Goal: Information Seeking & Learning: Understand process/instructions

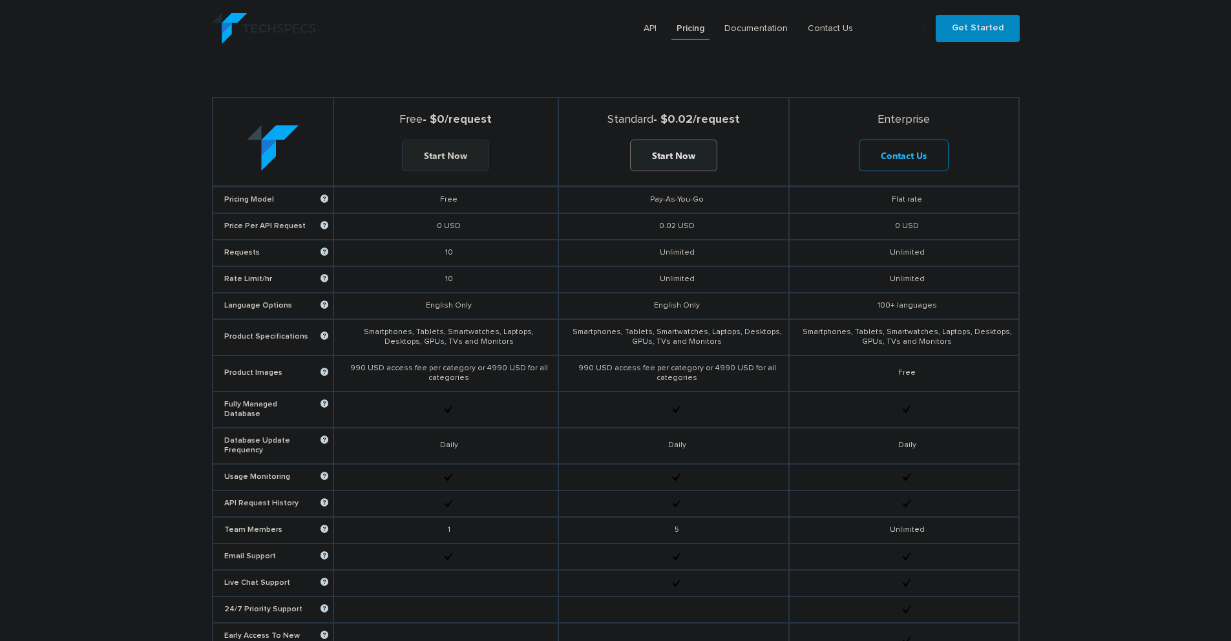
scroll to position [520, 0]
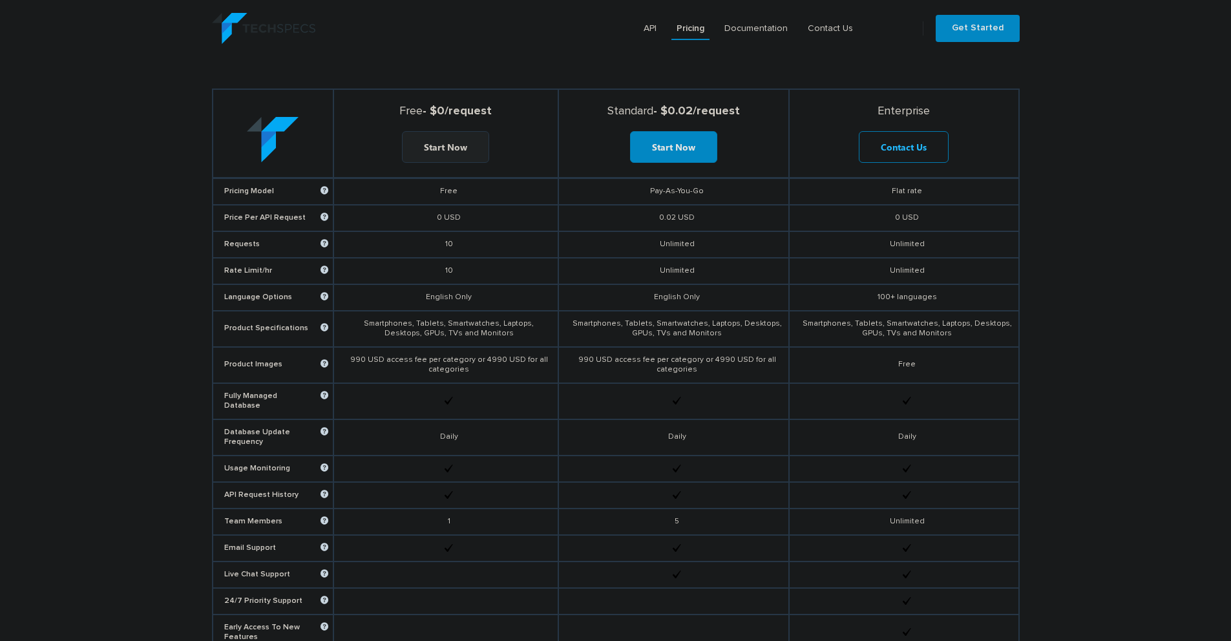
click at [149, 129] on section "Choose a plan that fits your needs Free - $0/request Start Now Standard - $0.02…" at bounding box center [615, 359] width 1231 height 738
drag, startPoint x: 673, startPoint y: 113, endPoint x: 741, endPoint y: 110, distance: 68.6
click at [741, 110] on strong "Standard - $0.02/request" at bounding box center [673, 111] width 219 height 14
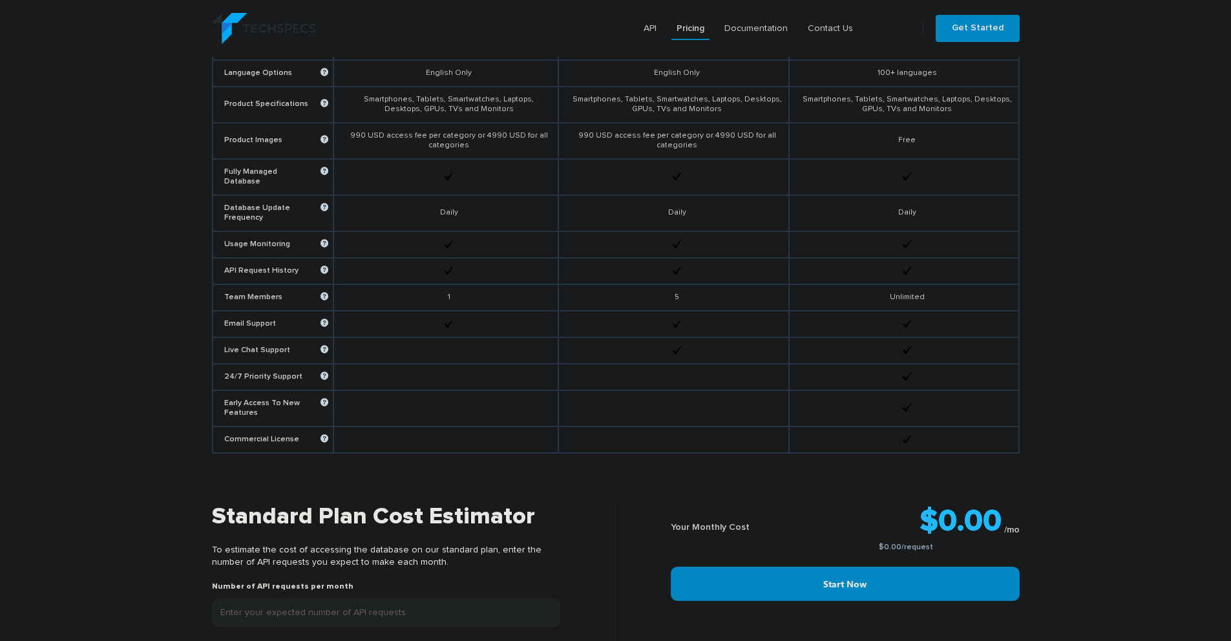
scroll to position [1020, 0]
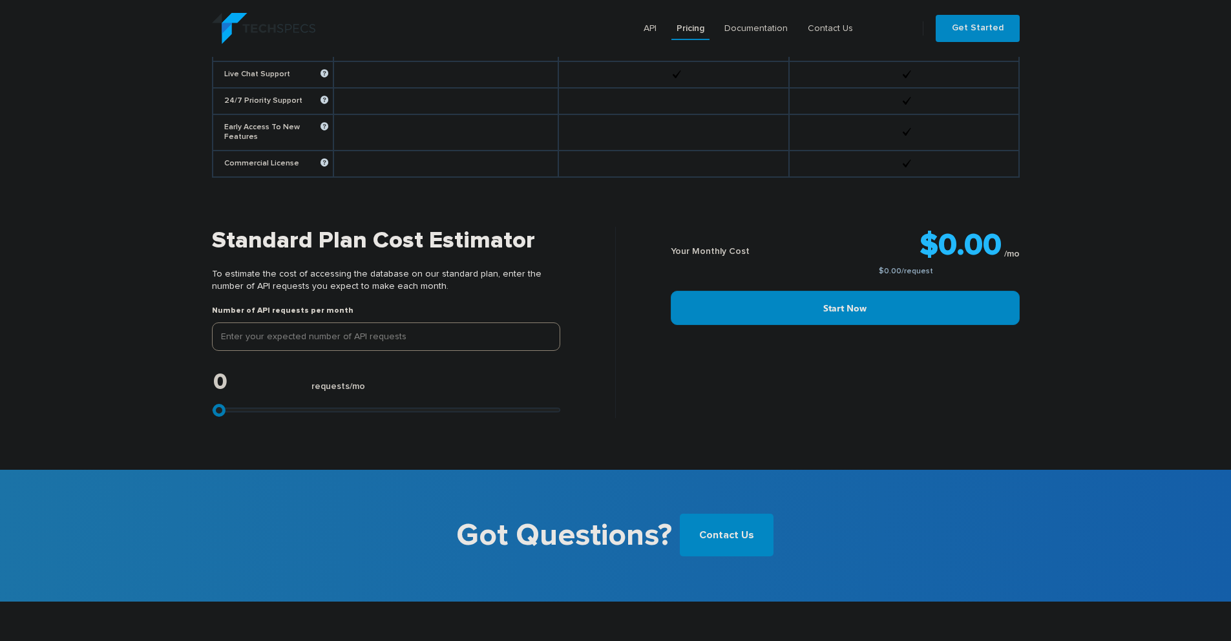
click at [270, 326] on input "tel" at bounding box center [386, 337] width 348 height 28
type input "3"
type input "30"
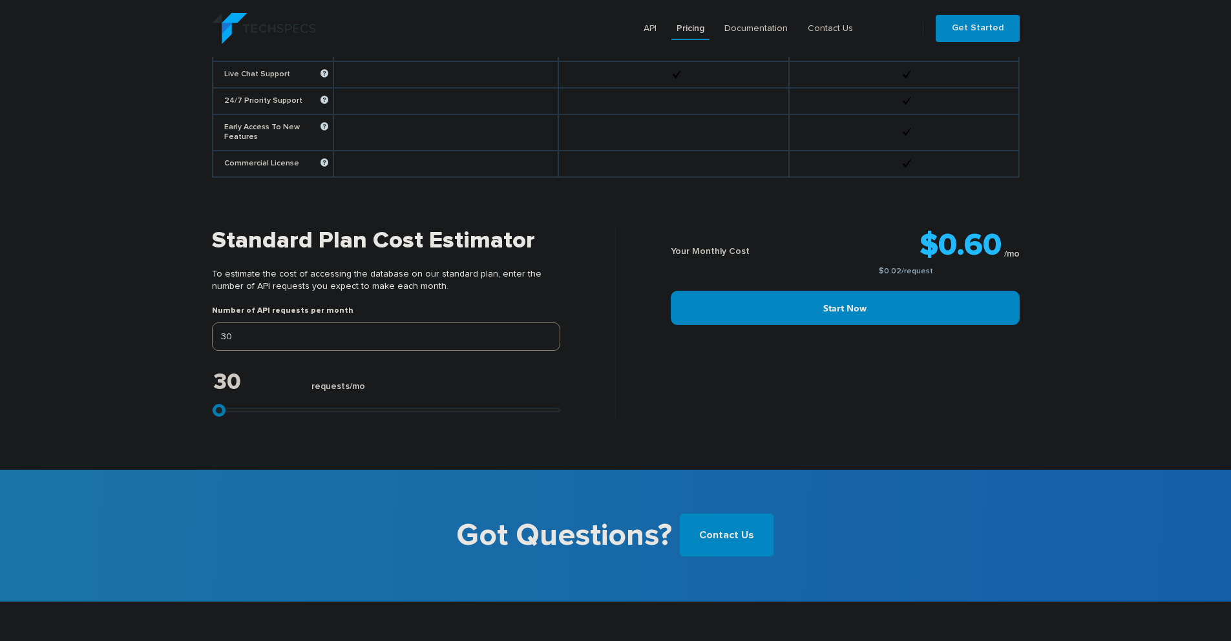
type input "300"
type input "3000"
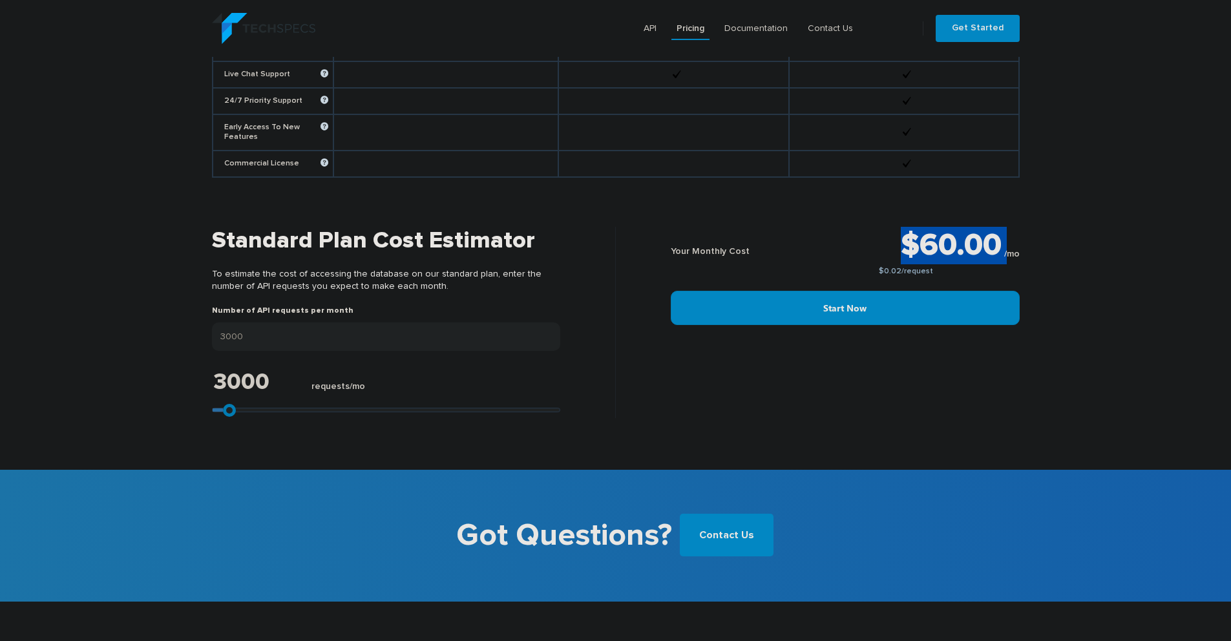
drag, startPoint x: 906, startPoint y: 242, endPoint x: 946, endPoint y: 244, distance: 39.5
click at [1007, 248] on div "$60.00 /mo $0.02 /request" at bounding box center [906, 251] width 227 height 49
click at [763, 237] on div "Your Monthly Cost" at bounding box center [732, 251] width 122 height 49
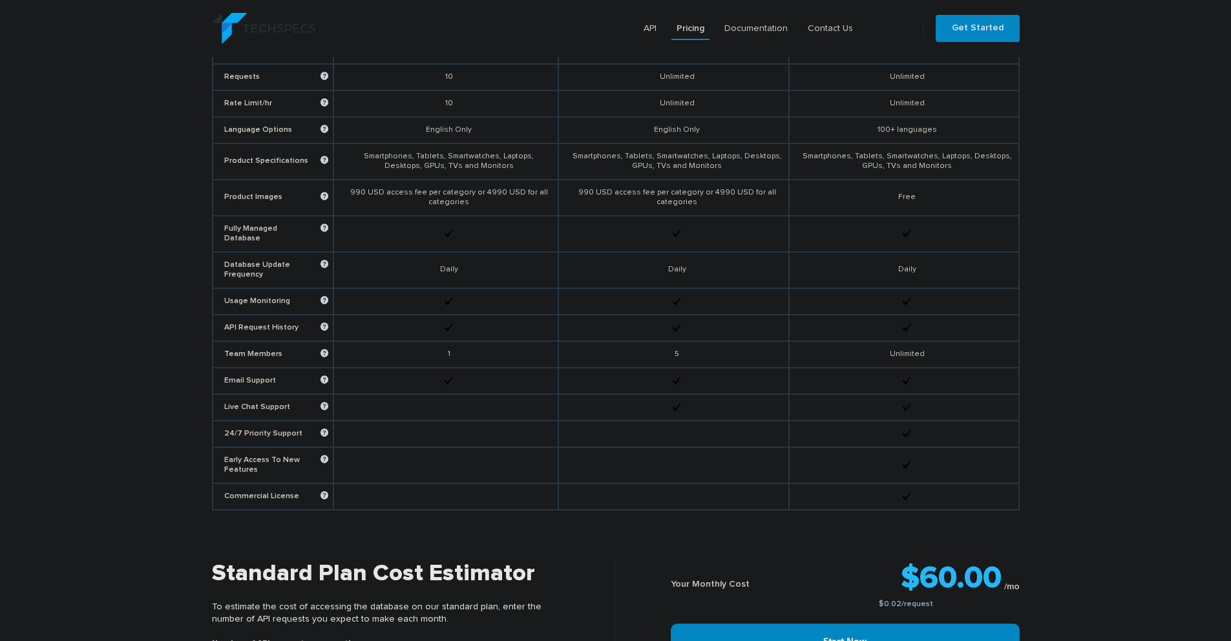
scroll to position [540, 0]
